Goal: Information Seeking & Learning: Learn about a topic

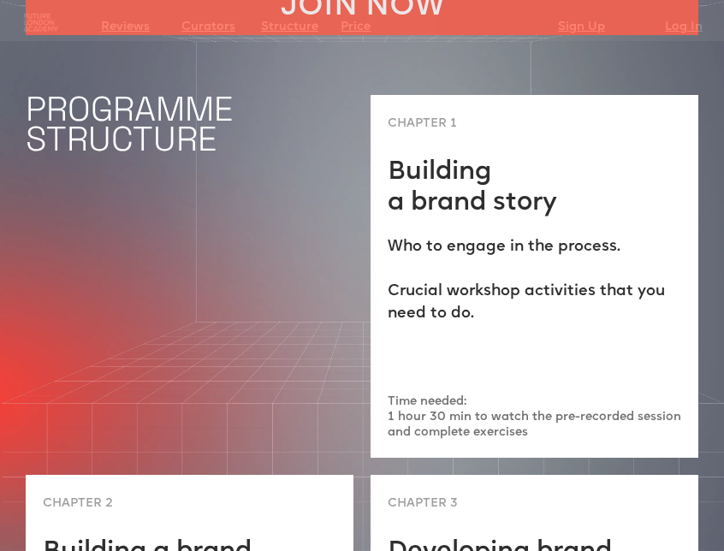
scroll to position [3550, 0]
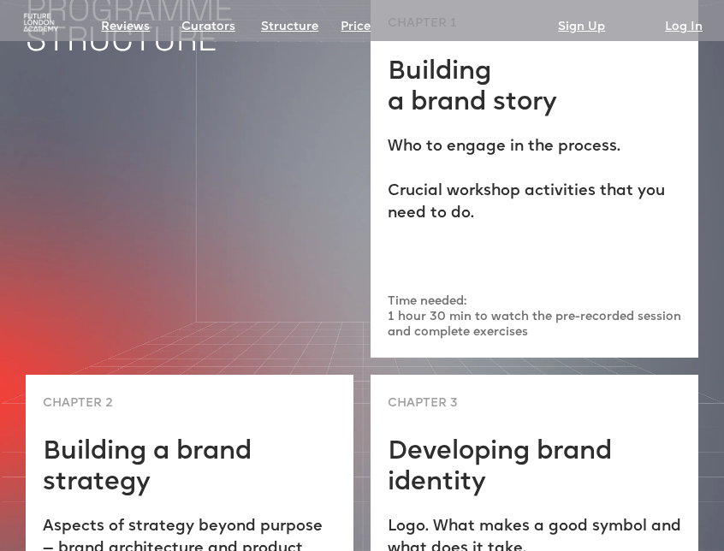
click at [564, 299] on p "Time needed: 1 hour 30 min to watch the pre-recorded session and complete exerc…" at bounding box center [535, 318] width 294 height 46
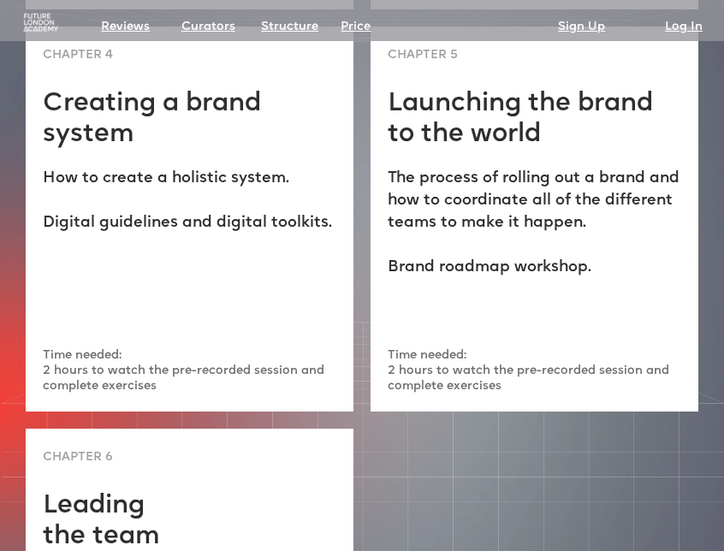
scroll to position [4210, 0]
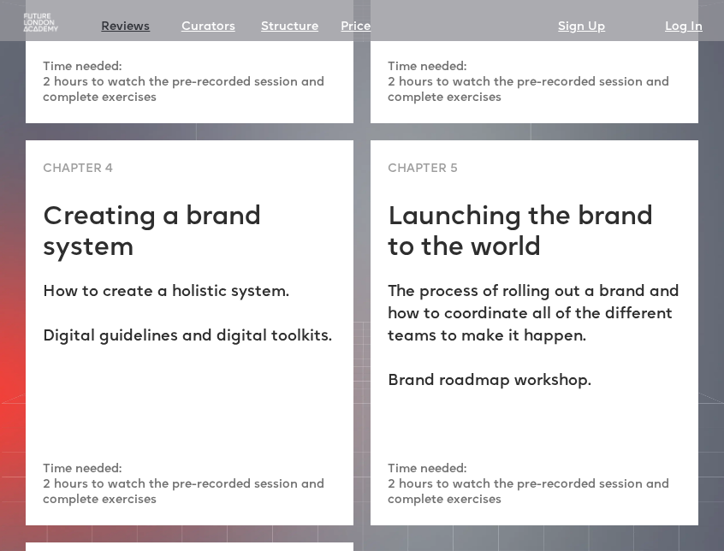
click at [121, 30] on link "Reviews" at bounding box center [125, 27] width 49 height 24
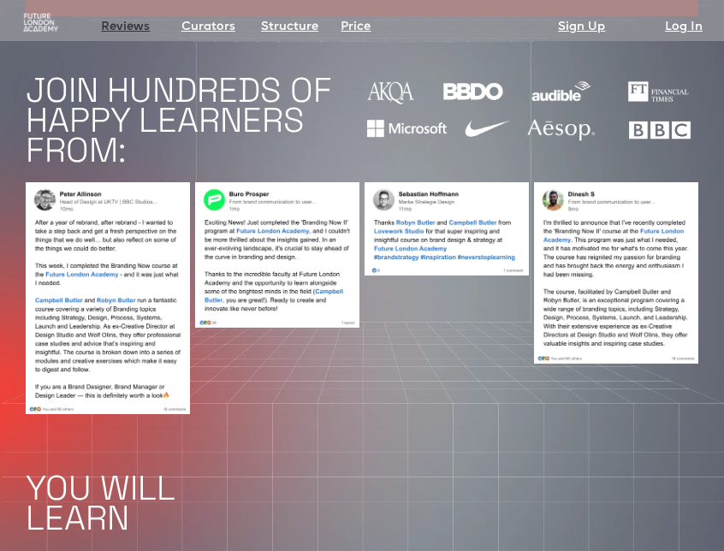
scroll to position [1118, 0]
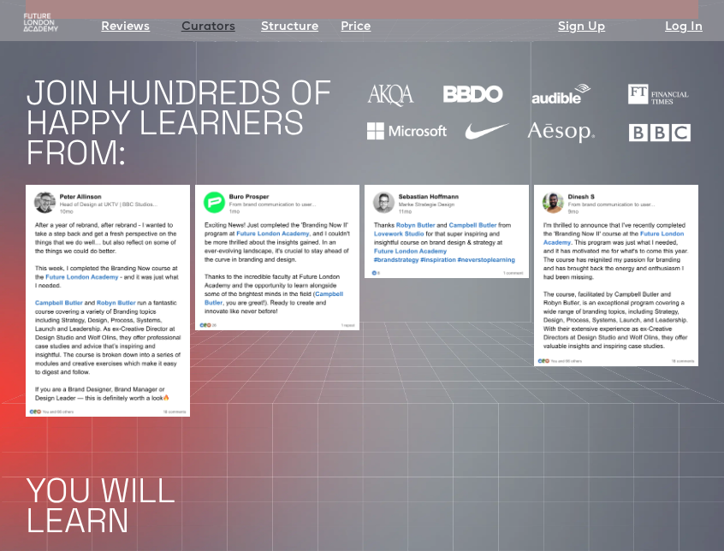
click at [212, 26] on link "Curators" at bounding box center [209, 27] width 54 height 24
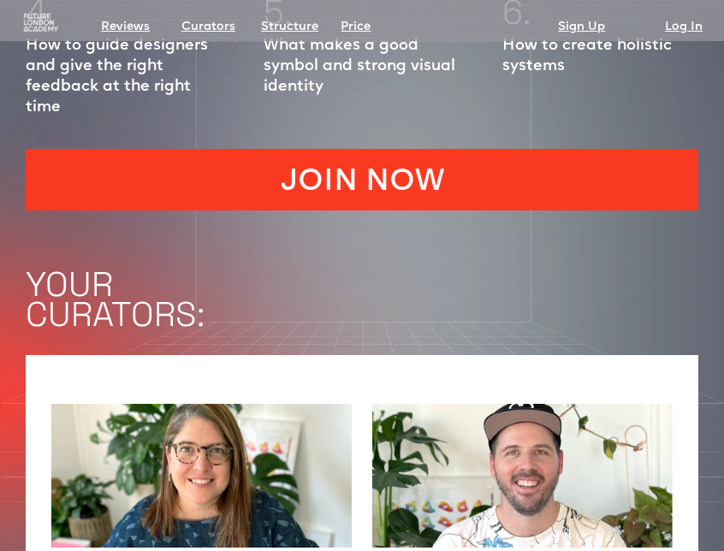
scroll to position [1549, 0]
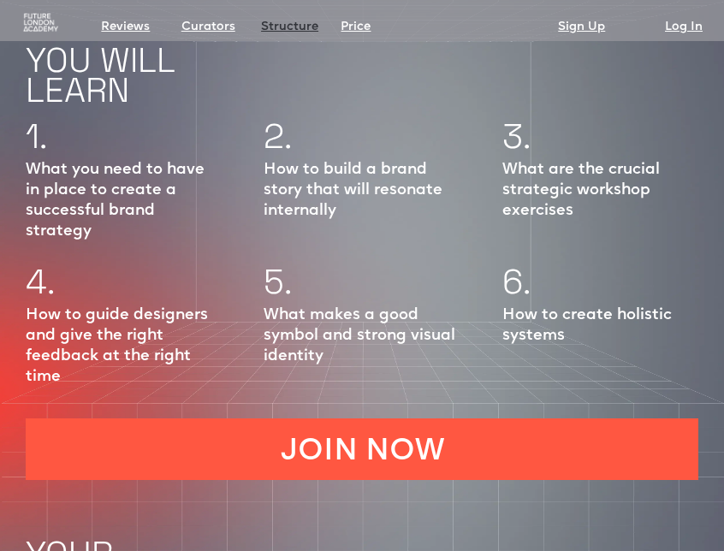
click at [292, 31] on link "Structure" at bounding box center [289, 27] width 57 height 24
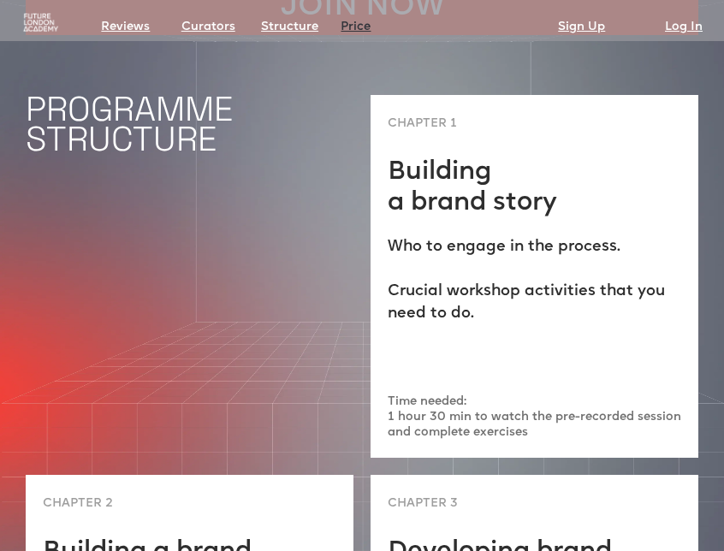
click at [353, 23] on link "Price" at bounding box center [356, 27] width 30 height 24
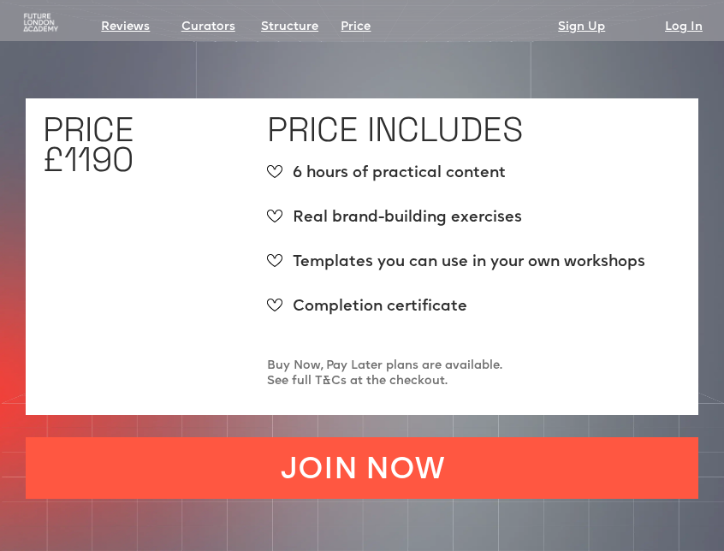
scroll to position [6056, 0]
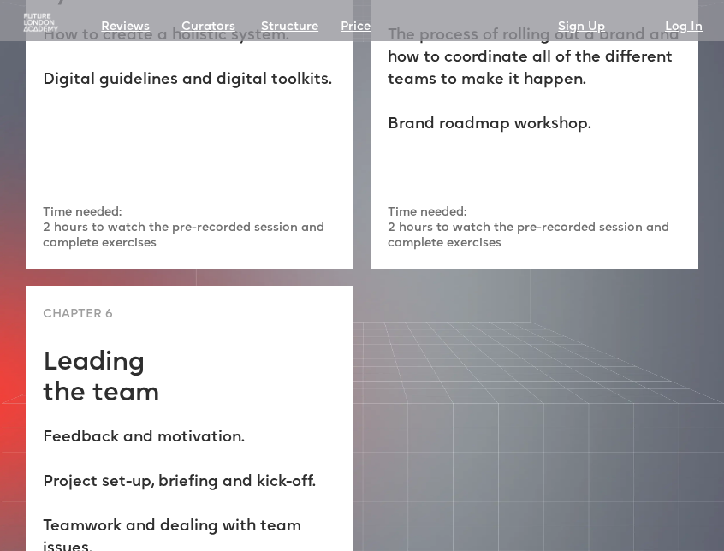
scroll to position [4467, 0]
